Goal: Task Accomplishment & Management: Use online tool/utility

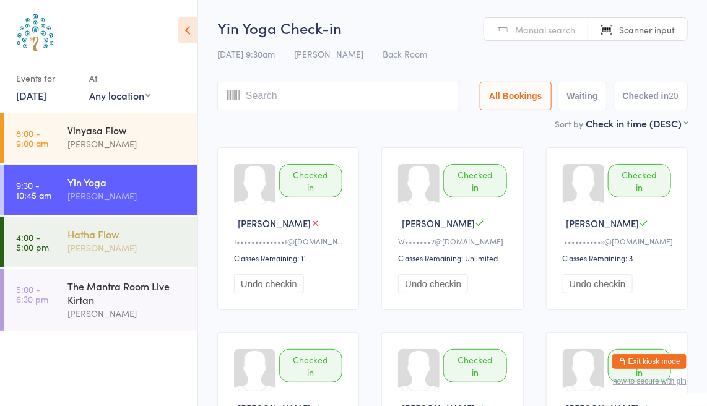
click at [84, 231] on div "Hatha Flow" at bounding box center [128, 234] width 120 height 14
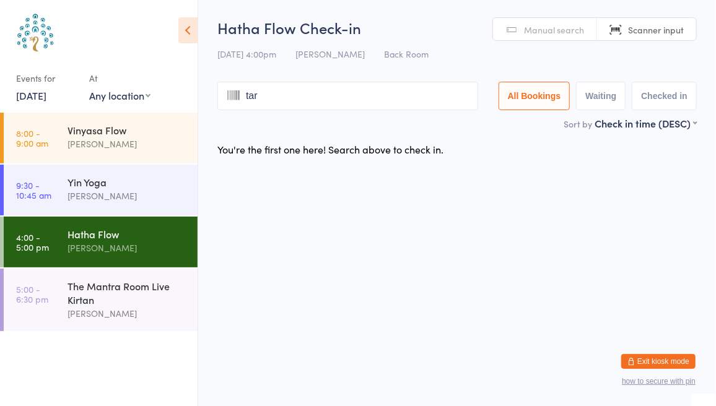
type input "tart"
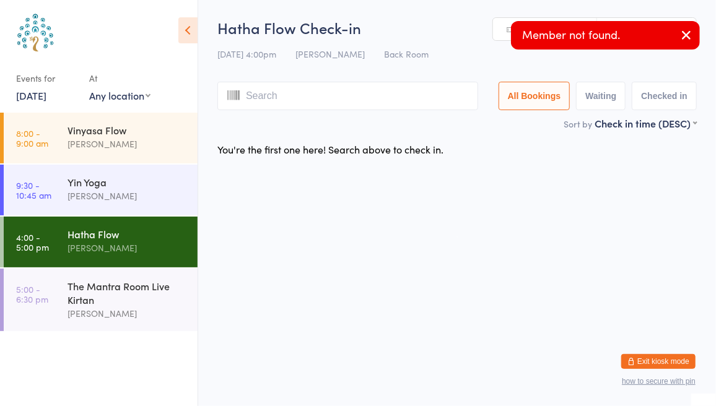
click at [688, 35] on icon "button" at bounding box center [686, 34] width 15 height 15
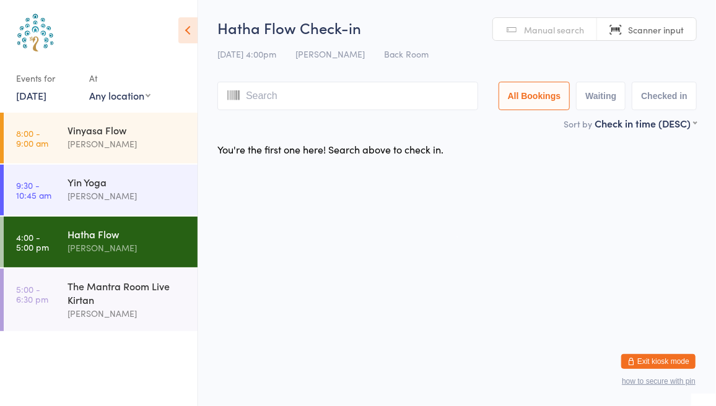
click at [546, 33] on span "Manual search" at bounding box center [554, 30] width 60 height 12
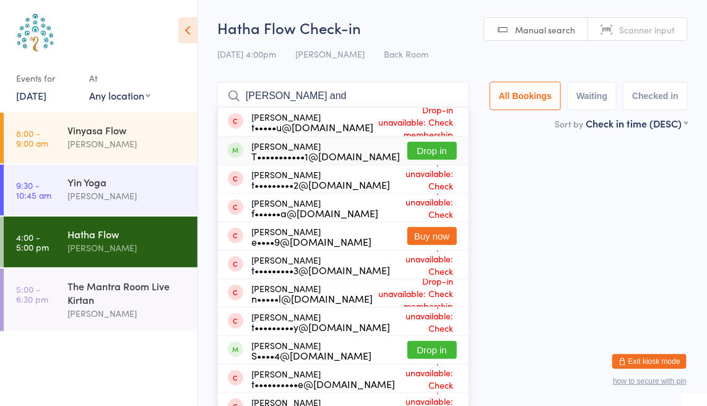
type input "[PERSON_NAME] and"
click at [446, 149] on button "Drop in" at bounding box center [433, 151] width 50 height 18
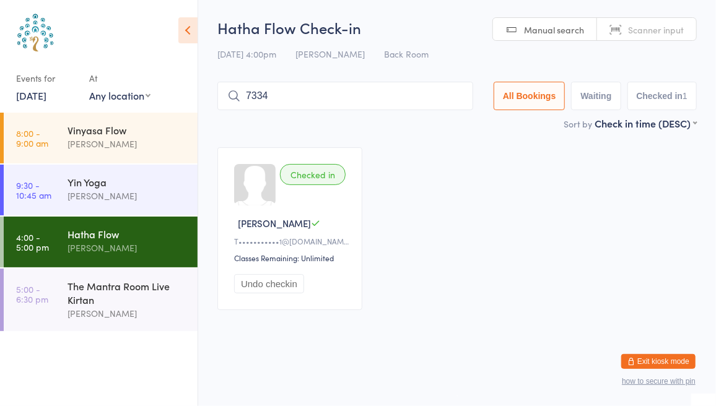
type input "7334"
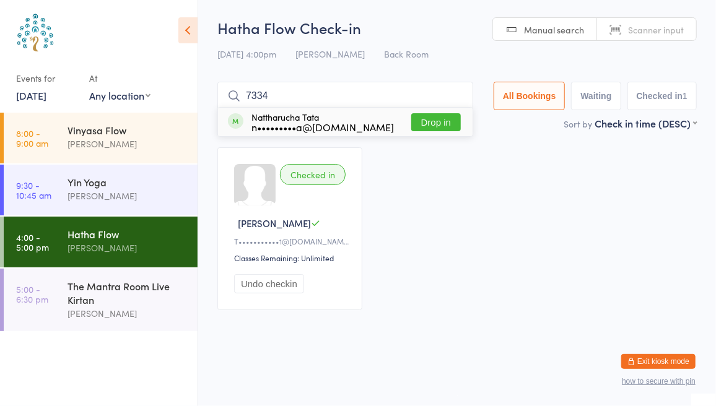
click at [441, 131] on button "Drop in" at bounding box center [436, 122] width 50 height 18
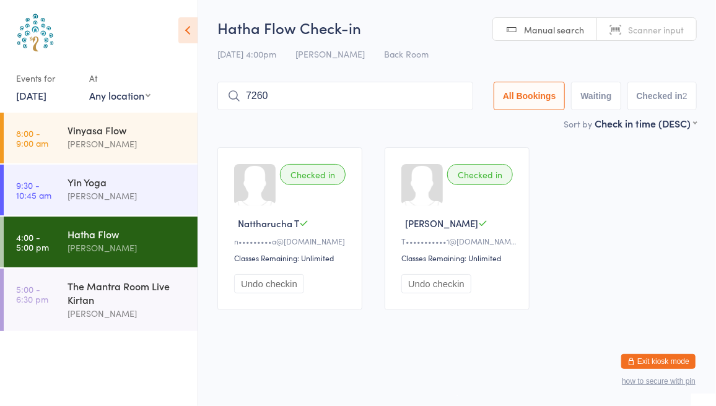
type input "7260"
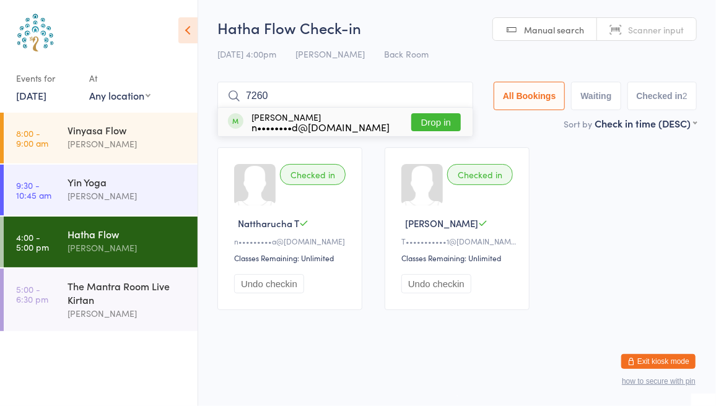
click at [447, 118] on button "Drop in" at bounding box center [436, 122] width 50 height 18
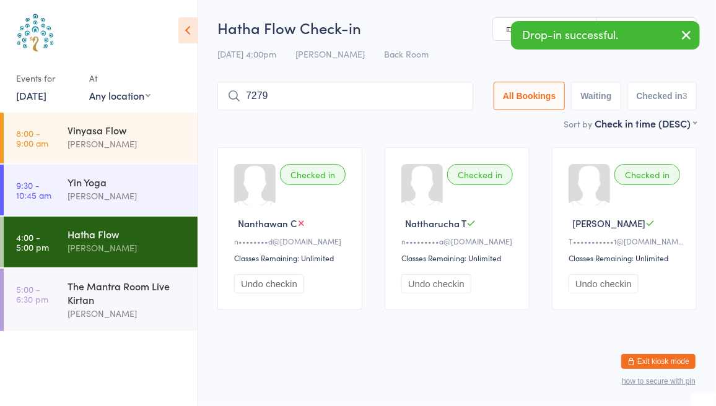
type input "7279"
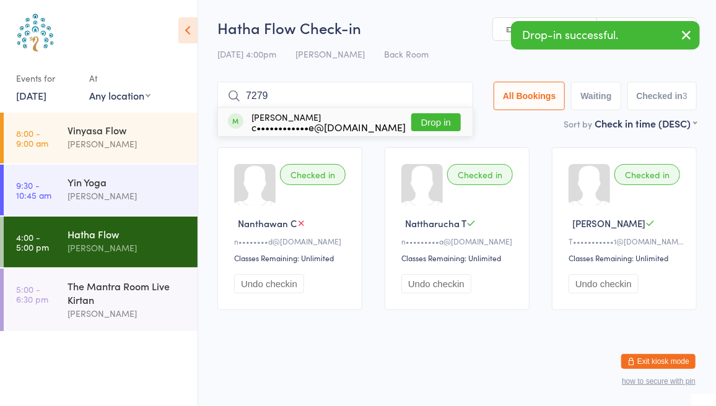
click at [435, 119] on button "Drop in" at bounding box center [436, 122] width 50 height 18
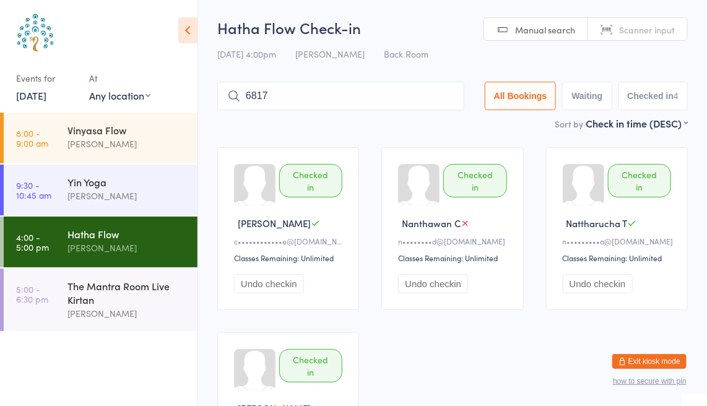
type input "6817"
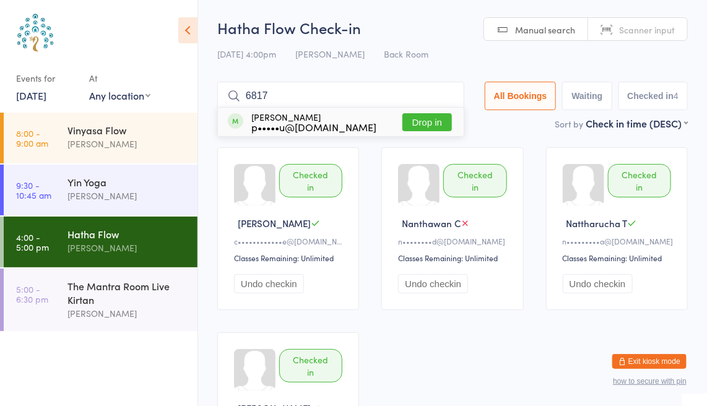
click at [430, 121] on button "Drop in" at bounding box center [428, 122] width 50 height 18
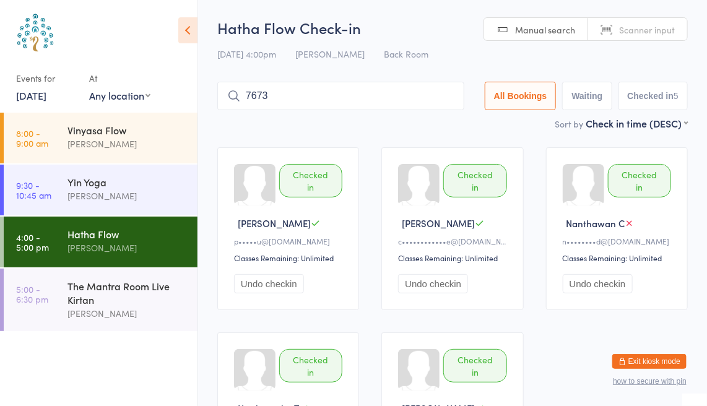
type input "7673"
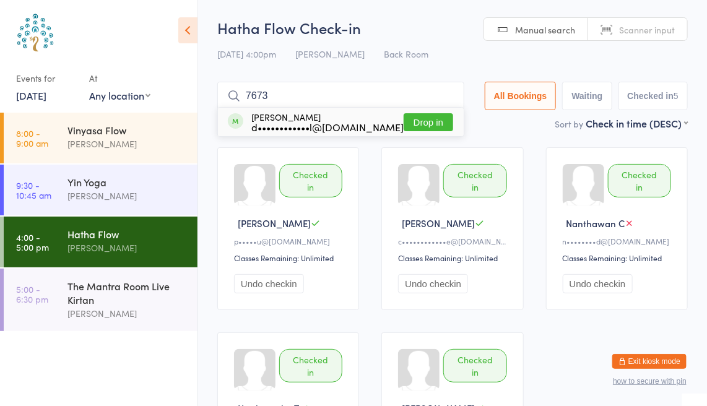
click at [430, 123] on button "Drop in" at bounding box center [429, 122] width 50 height 18
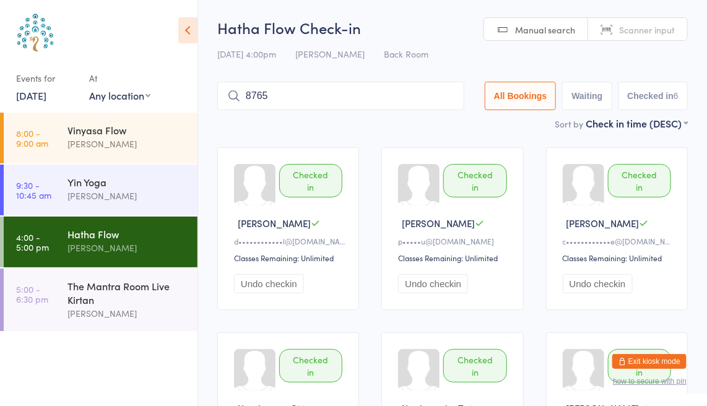
type input "8765"
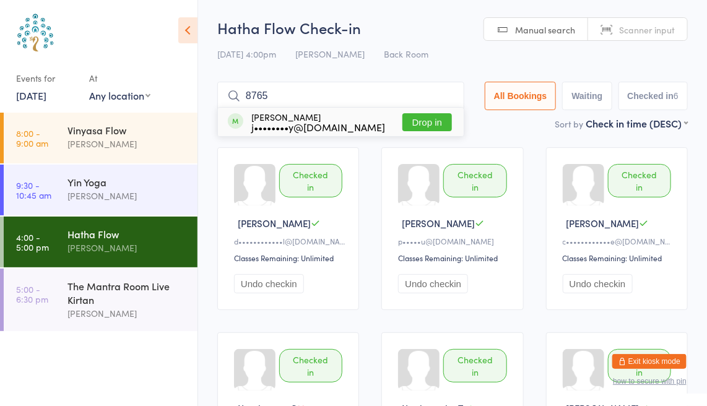
click at [432, 123] on button "Drop in" at bounding box center [428, 122] width 50 height 18
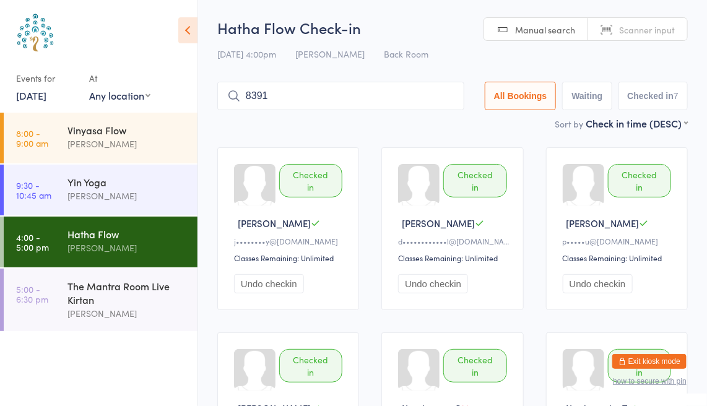
type input "8391"
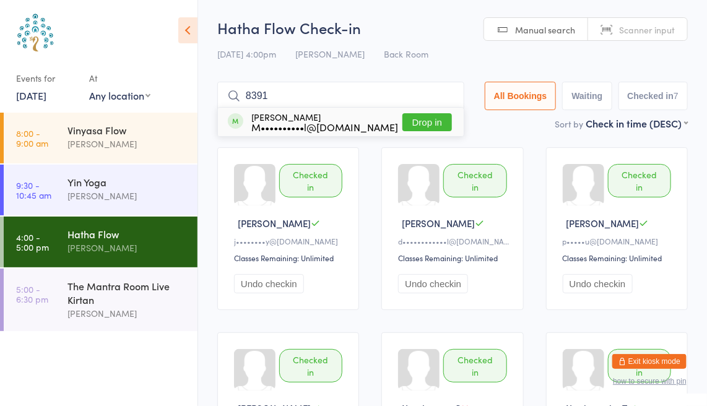
click at [424, 123] on button "Drop in" at bounding box center [428, 122] width 50 height 18
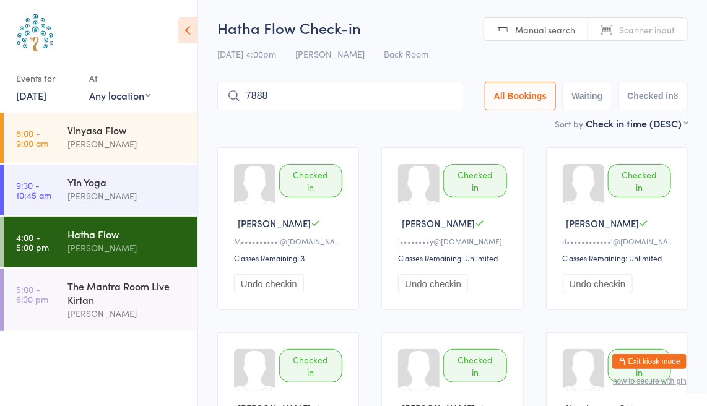
type input "7888"
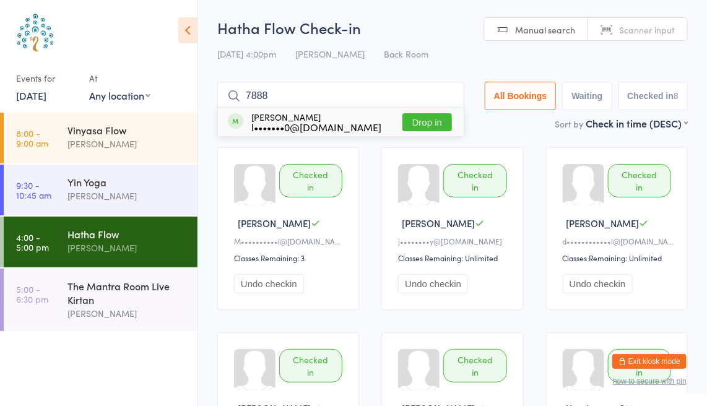
click at [419, 128] on button "Drop in" at bounding box center [428, 122] width 50 height 18
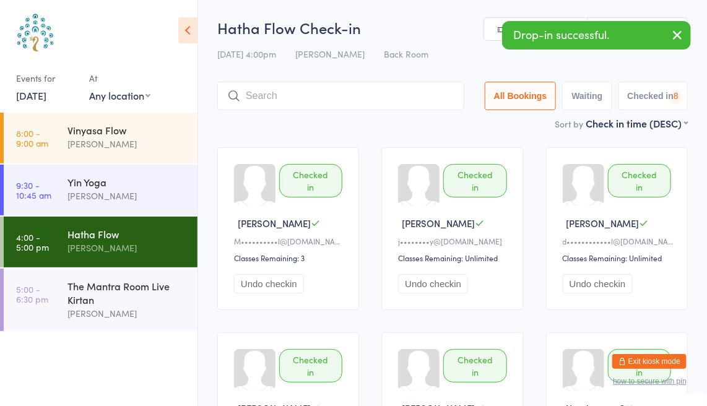
click at [666, 34] on button "button" at bounding box center [677, 36] width 27 height 28
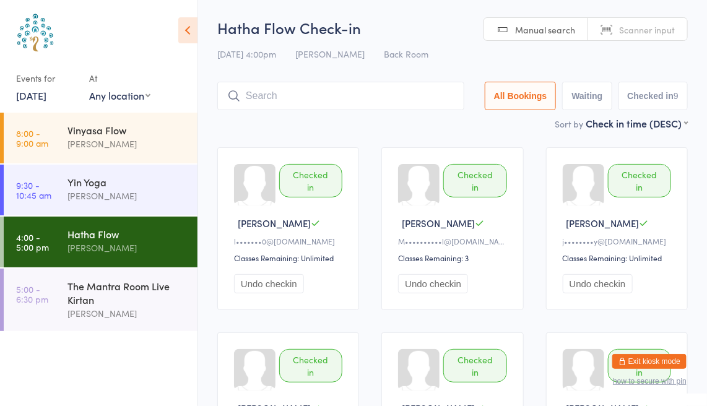
click at [655, 25] on span "Scanner input" at bounding box center [647, 30] width 56 height 12
type input "7669"
type input "7973"
click at [544, 24] on span "Manual search" at bounding box center [545, 30] width 60 height 12
type input "[PERSON_NAME]"
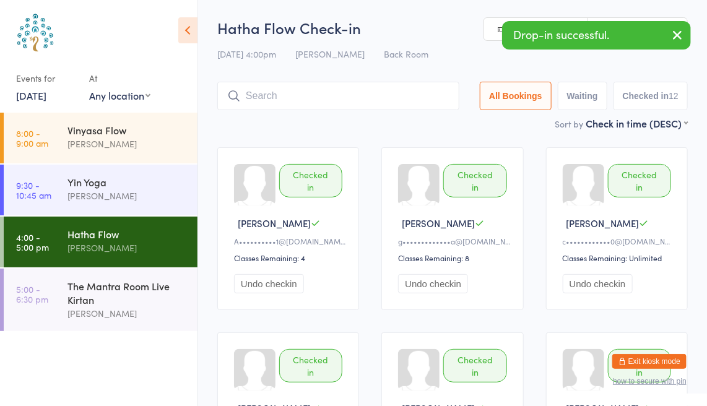
click at [296, 179] on div "Checked in" at bounding box center [310, 180] width 63 height 33
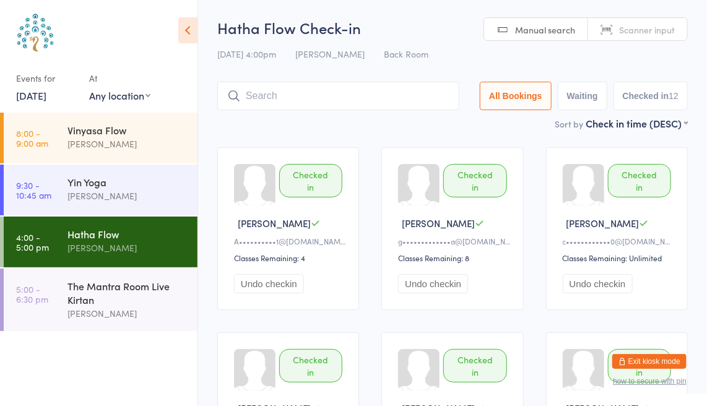
click at [359, 101] on input "search" at bounding box center [338, 96] width 242 height 28
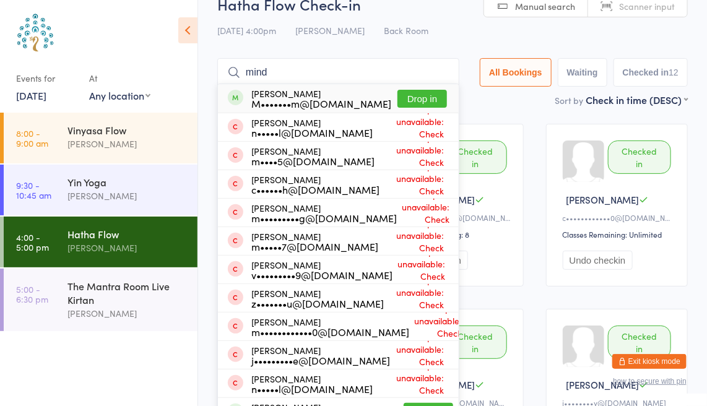
type input "mind"
click at [416, 92] on button "Drop in" at bounding box center [423, 99] width 50 height 18
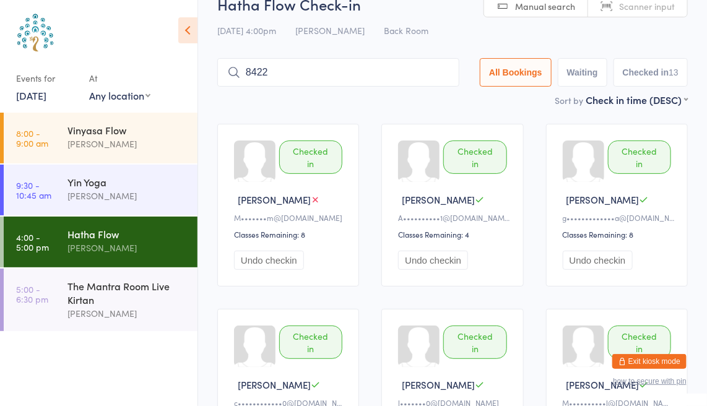
type input "8422"
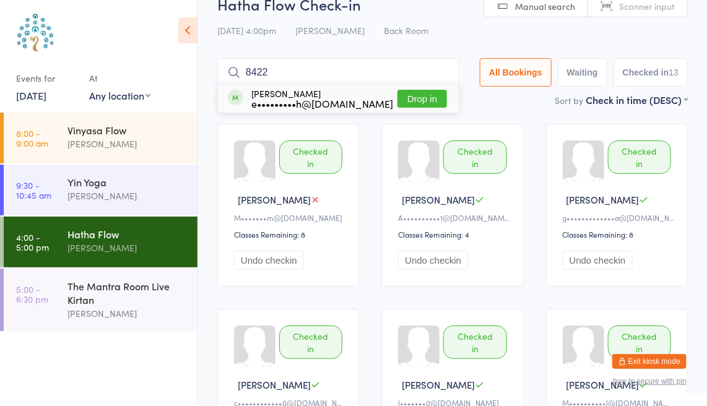
click at [422, 103] on button "Drop in" at bounding box center [423, 99] width 50 height 18
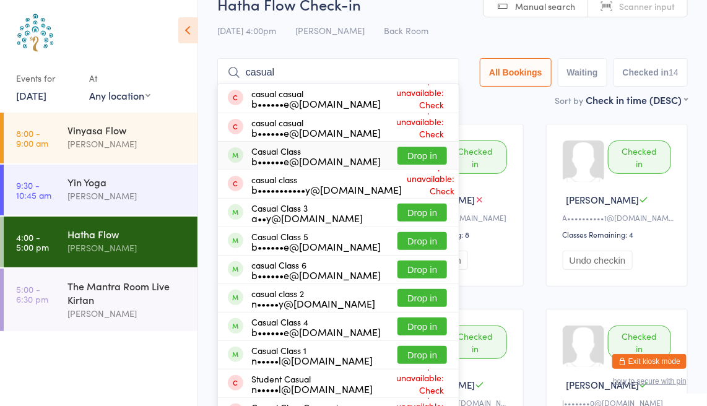
type input "casual"
click at [426, 151] on button "Drop in" at bounding box center [423, 156] width 50 height 18
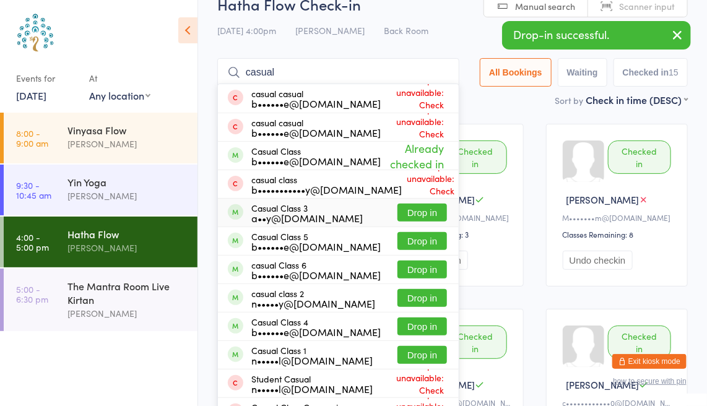
type input "casual"
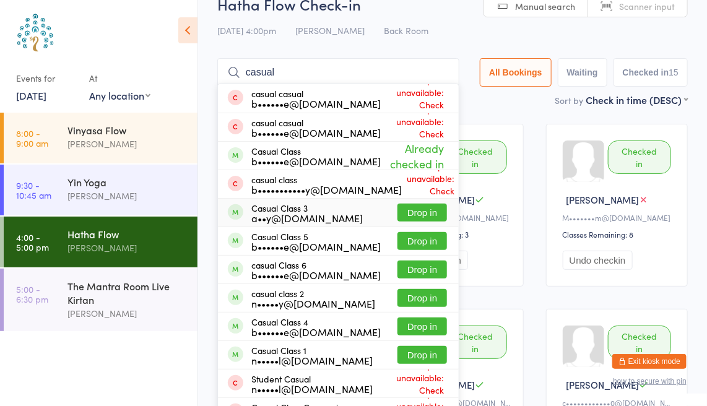
click at [411, 208] on button "Drop in" at bounding box center [423, 213] width 50 height 18
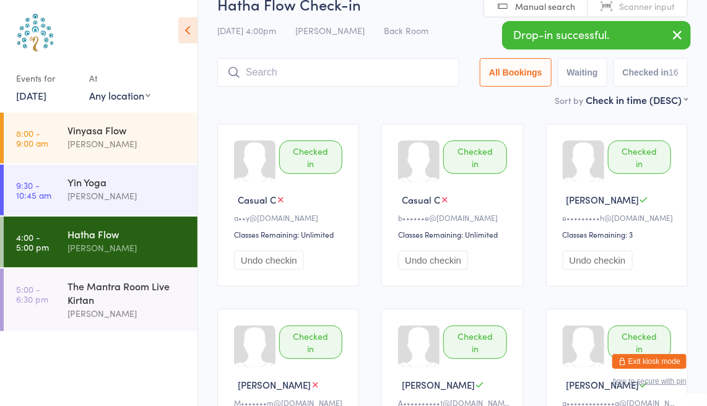
click at [250, 77] on input "search" at bounding box center [338, 72] width 242 height 28
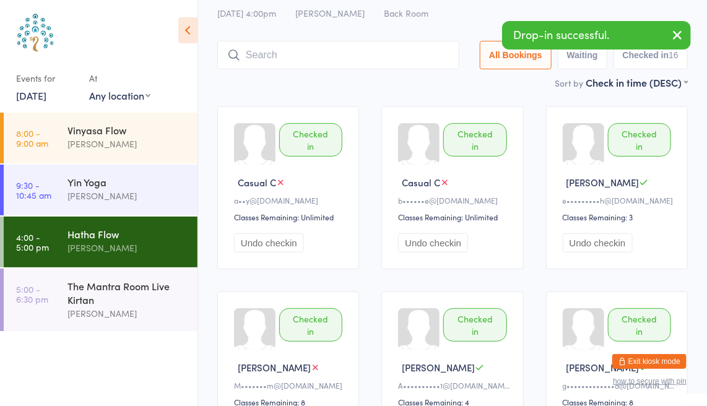
scroll to position [82, 0]
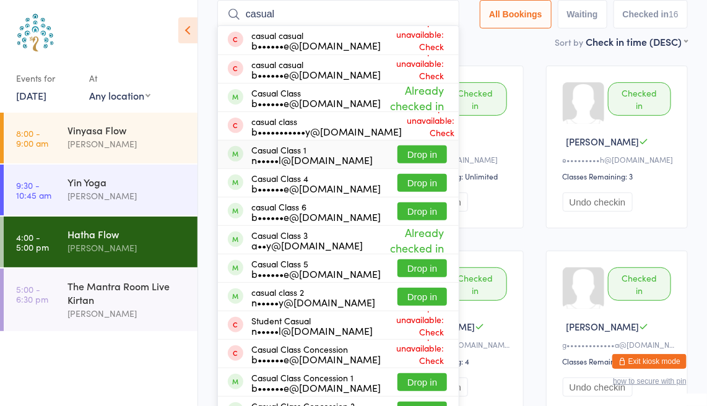
type input "casual"
click at [429, 154] on button "Drop in" at bounding box center [423, 155] width 50 height 18
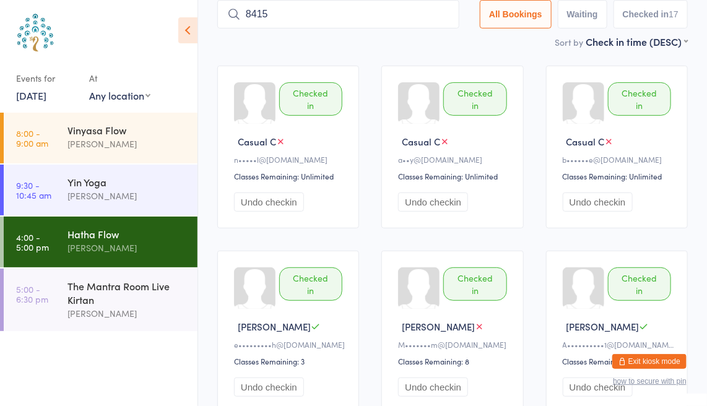
type input "8415"
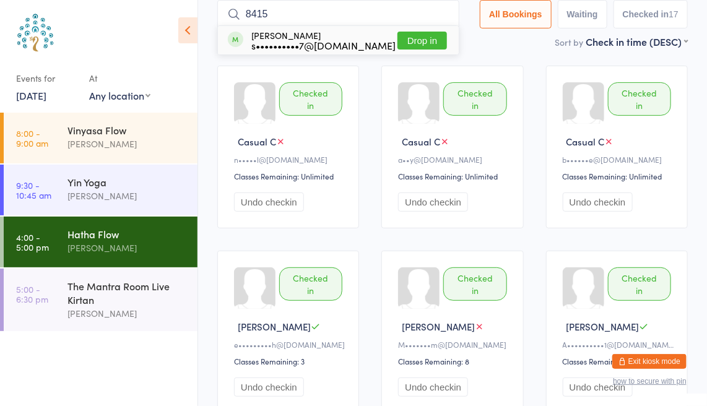
click at [417, 34] on button "Drop in" at bounding box center [423, 41] width 50 height 18
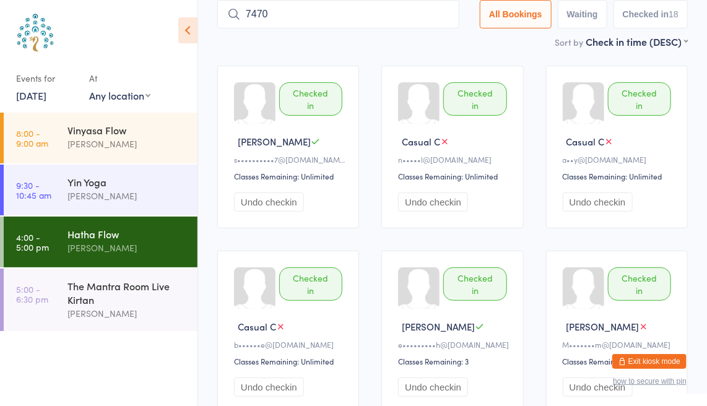
type input "7470"
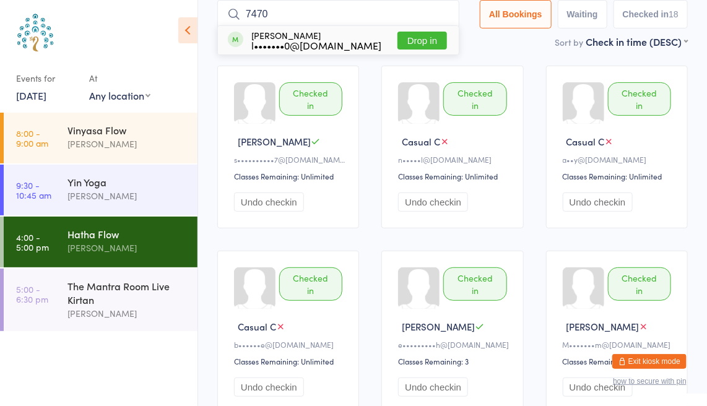
click at [429, 40] on button "Drop in" at bounding box center [423, 41] width 50 height 18
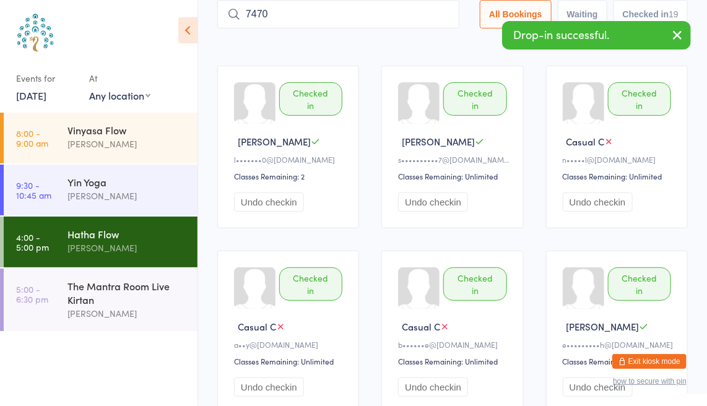
type input "7470"
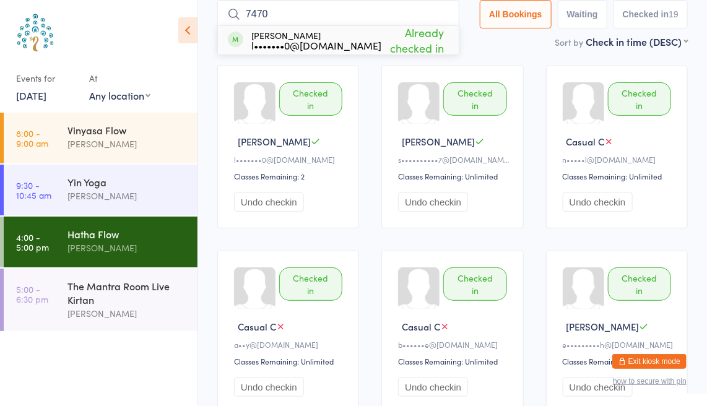
click at [144, 239] on div "Hatha Flow" at bounding box center [128, 234] width 120 height 14
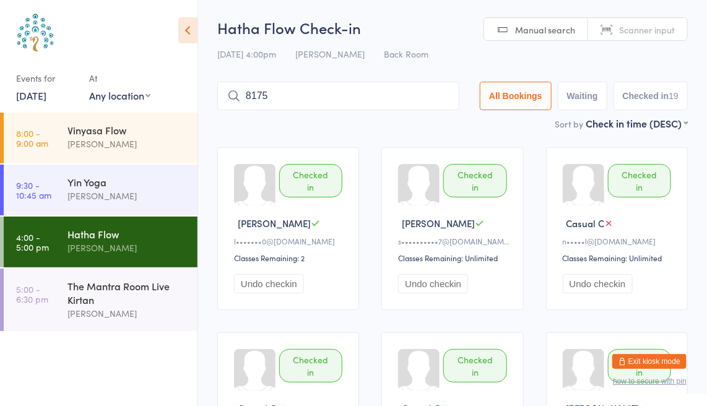
type input "8175"
